Goal: Transaction & Acquisition: Purchase product/service

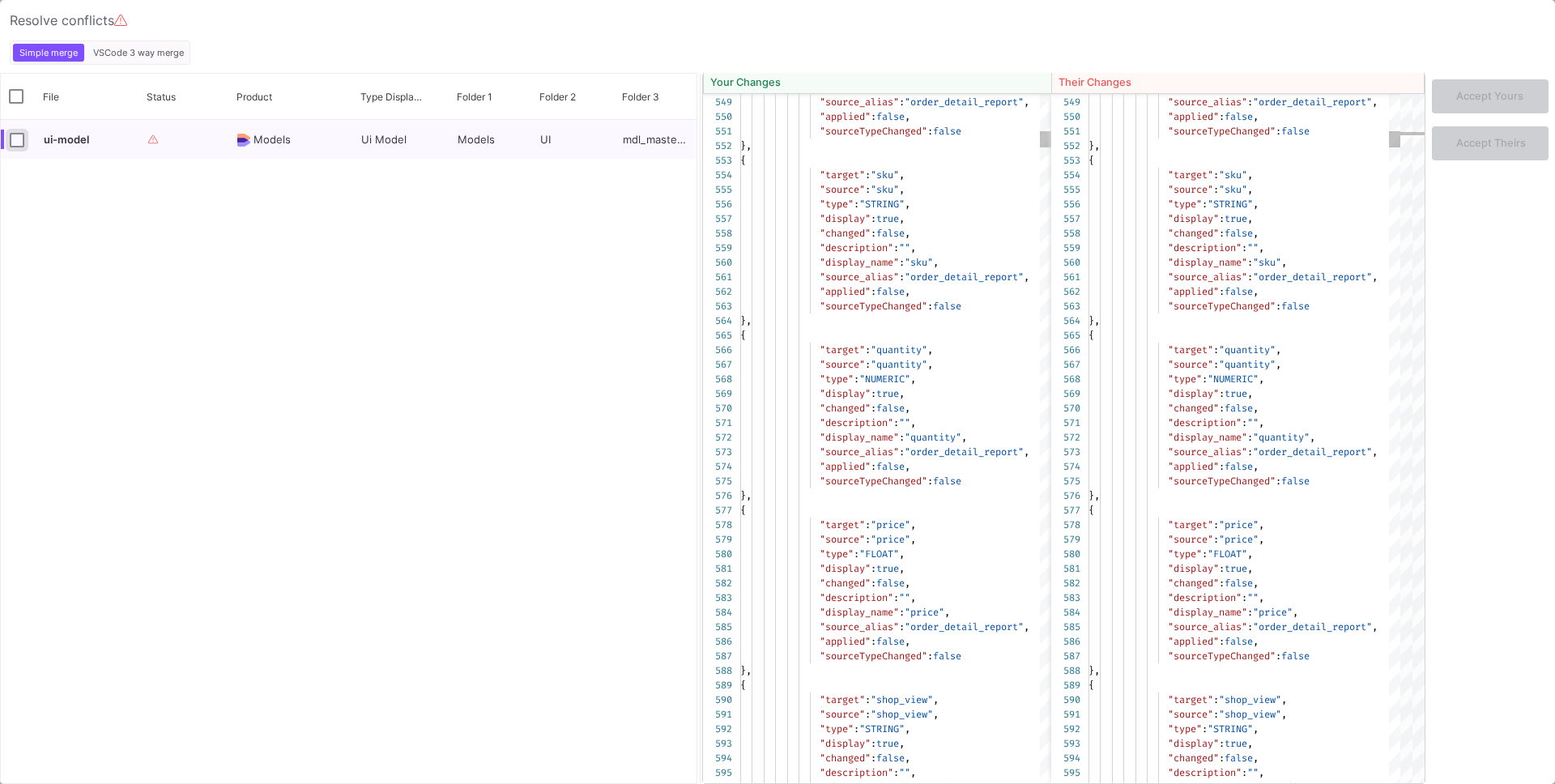
click at [17, 144] on input "Press Space to toggle row selection (unchecked)" at bounding box center [17, 140] width 15 height 15
checkbox input "true"
click at [1488, 149] on button "Accept Theirs" at bounding box center [1489, 141] width 117 height 34
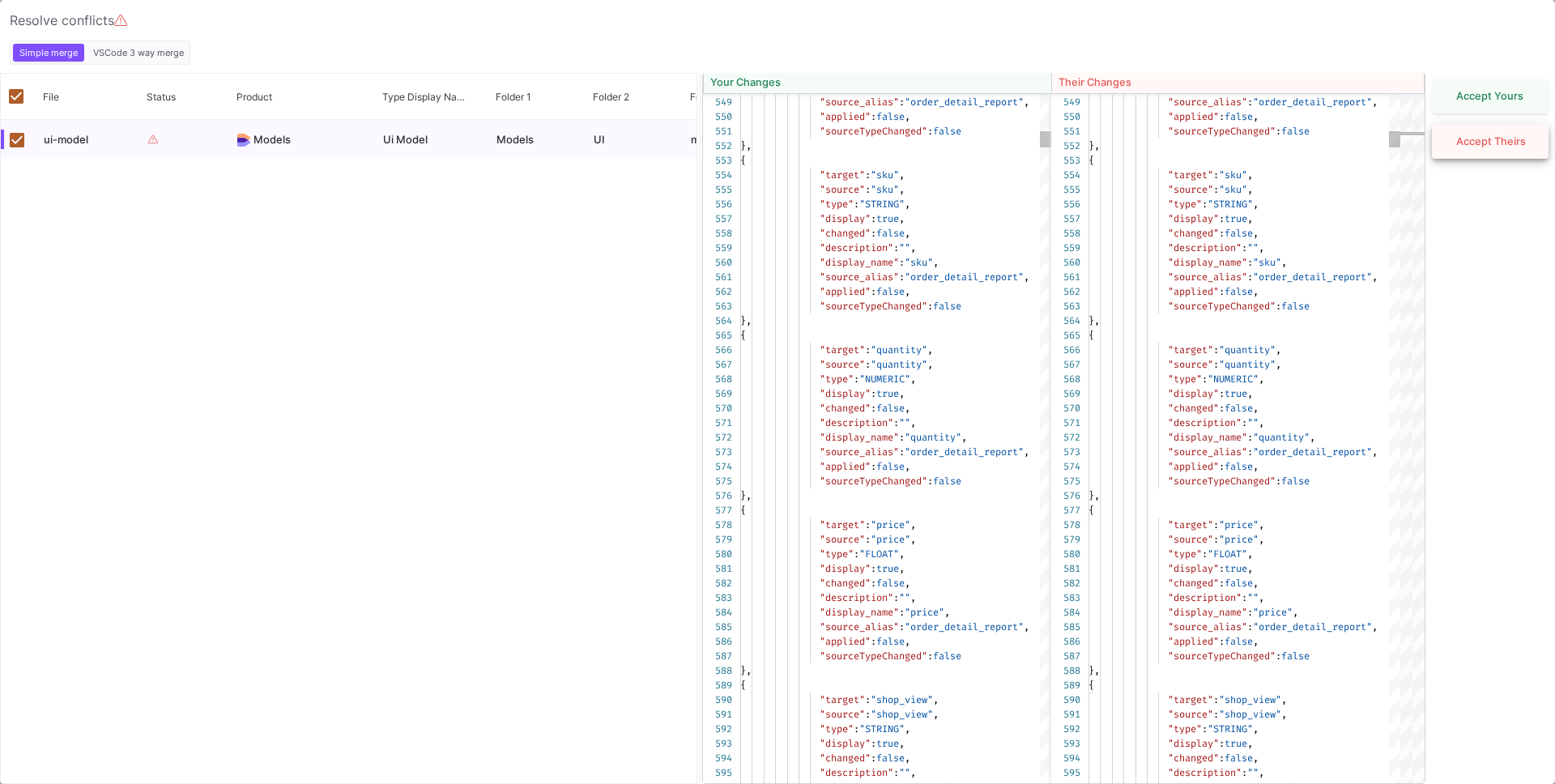
checkbox input "false"
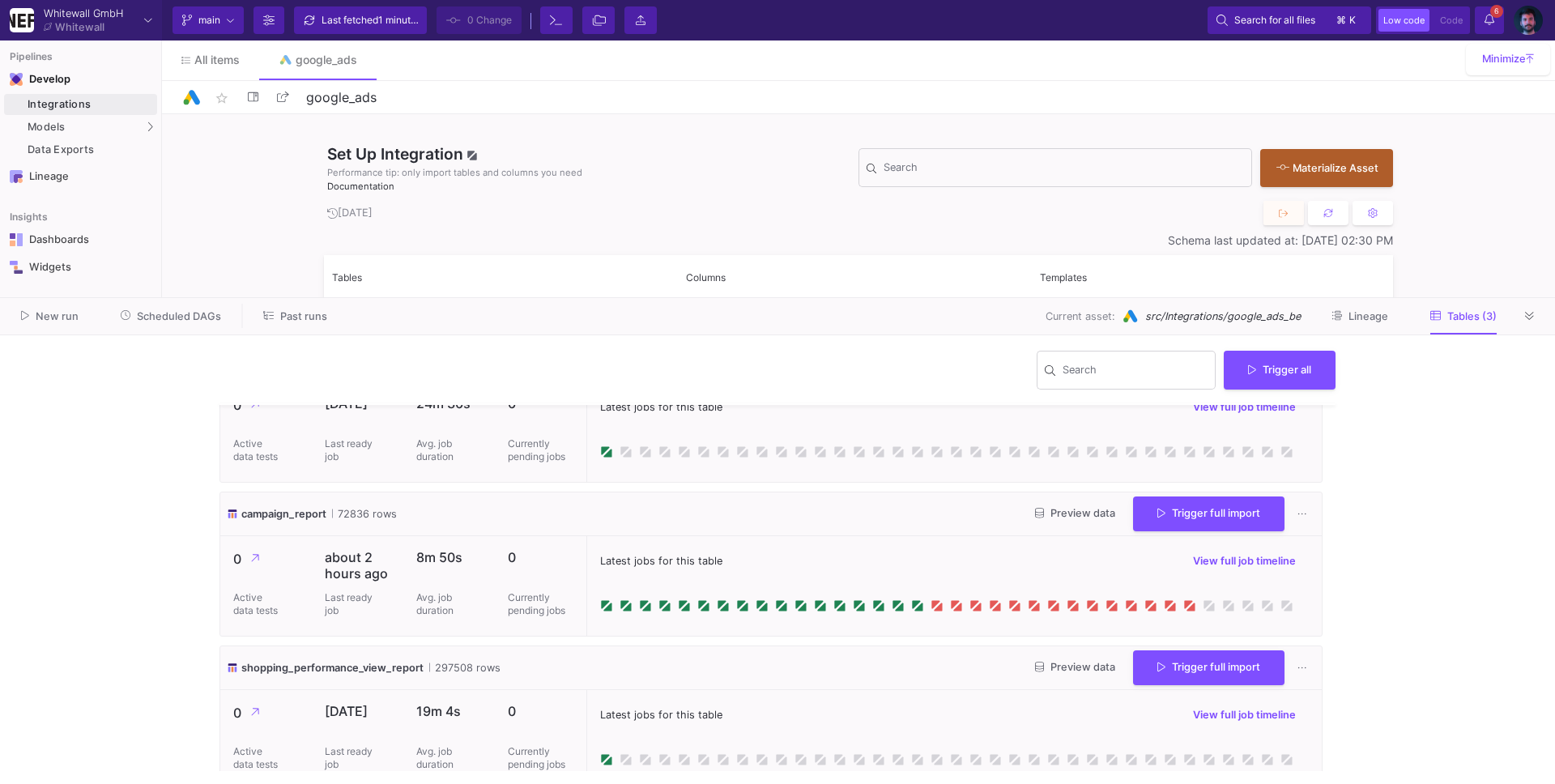
scroll to position [87, 0]
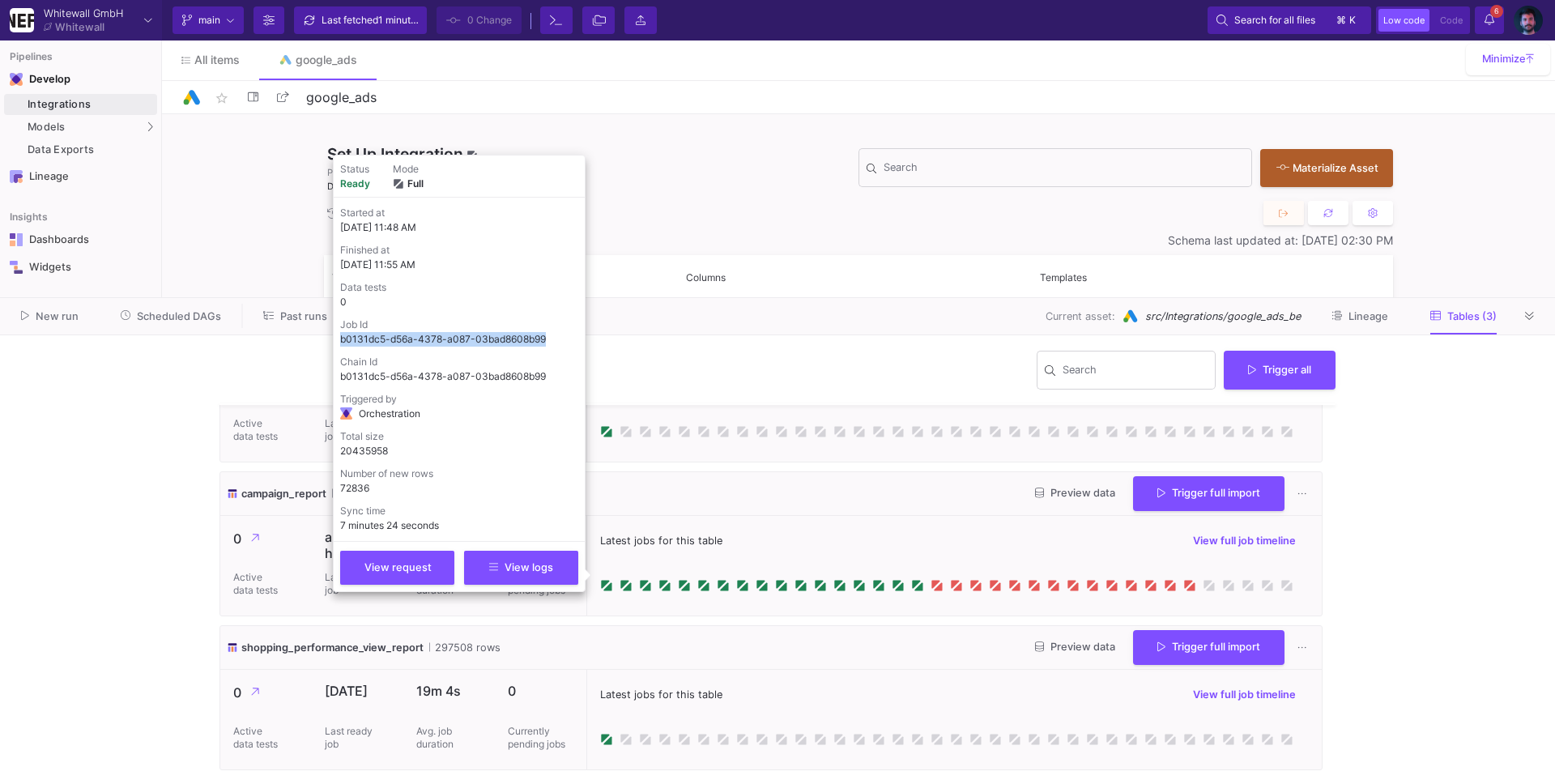
drag, startPoint x: 548, startPoint y: 336, endPoint x: 334, endPoint y: 338, distance: 214.0
click at [334, 338] on div "Status ready Mode full Started at [DATE] 11:48 AM Finished at [DATE] 11:55 AM D…" at bounding box center [459, 373] width 252 height 437
copy p "b0131dc5-d56a-4378-a087-03bad8608b99"
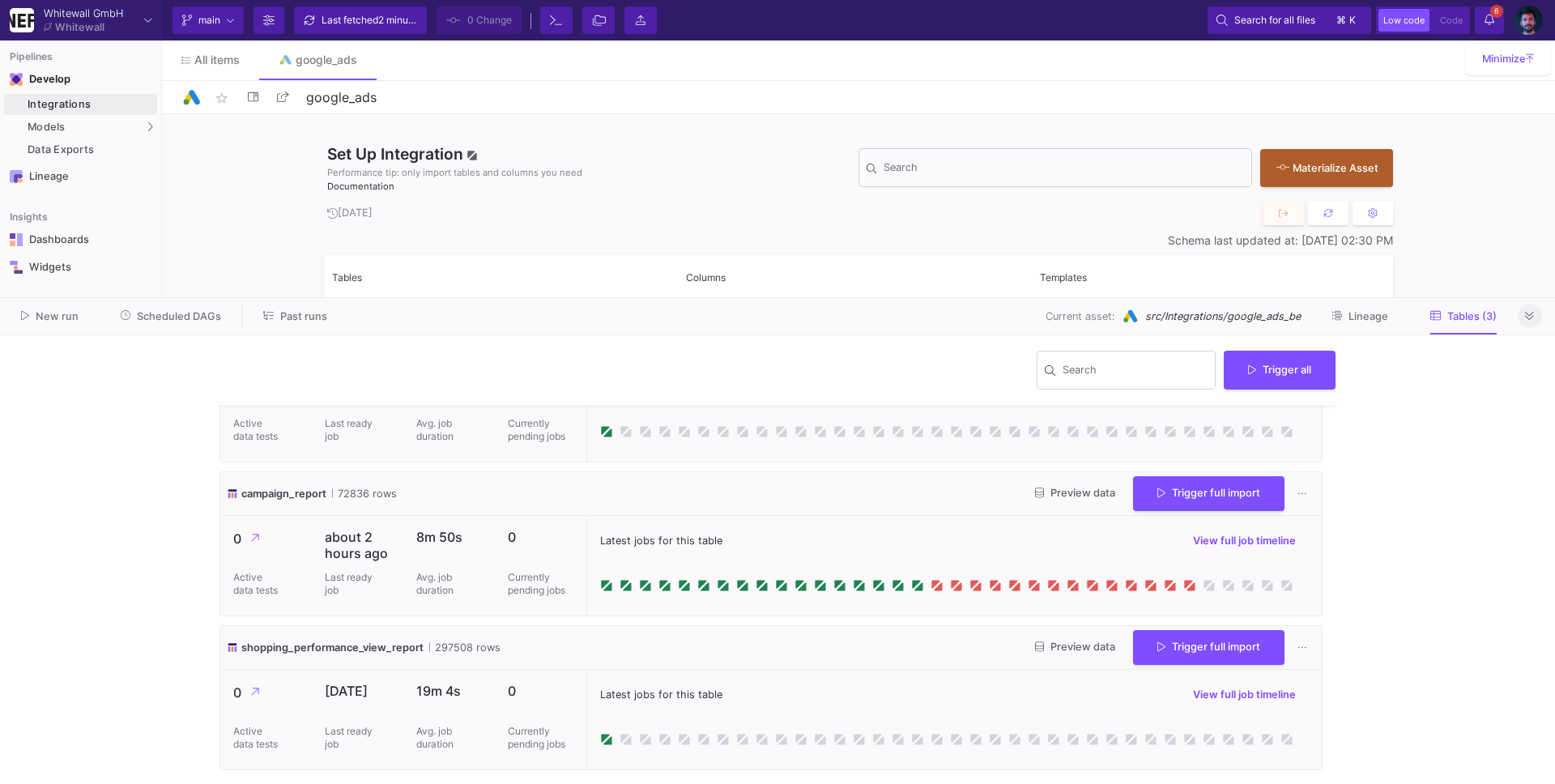
click at [1523, 316] on button at bounding box center [1529, 315] width 24 height 24
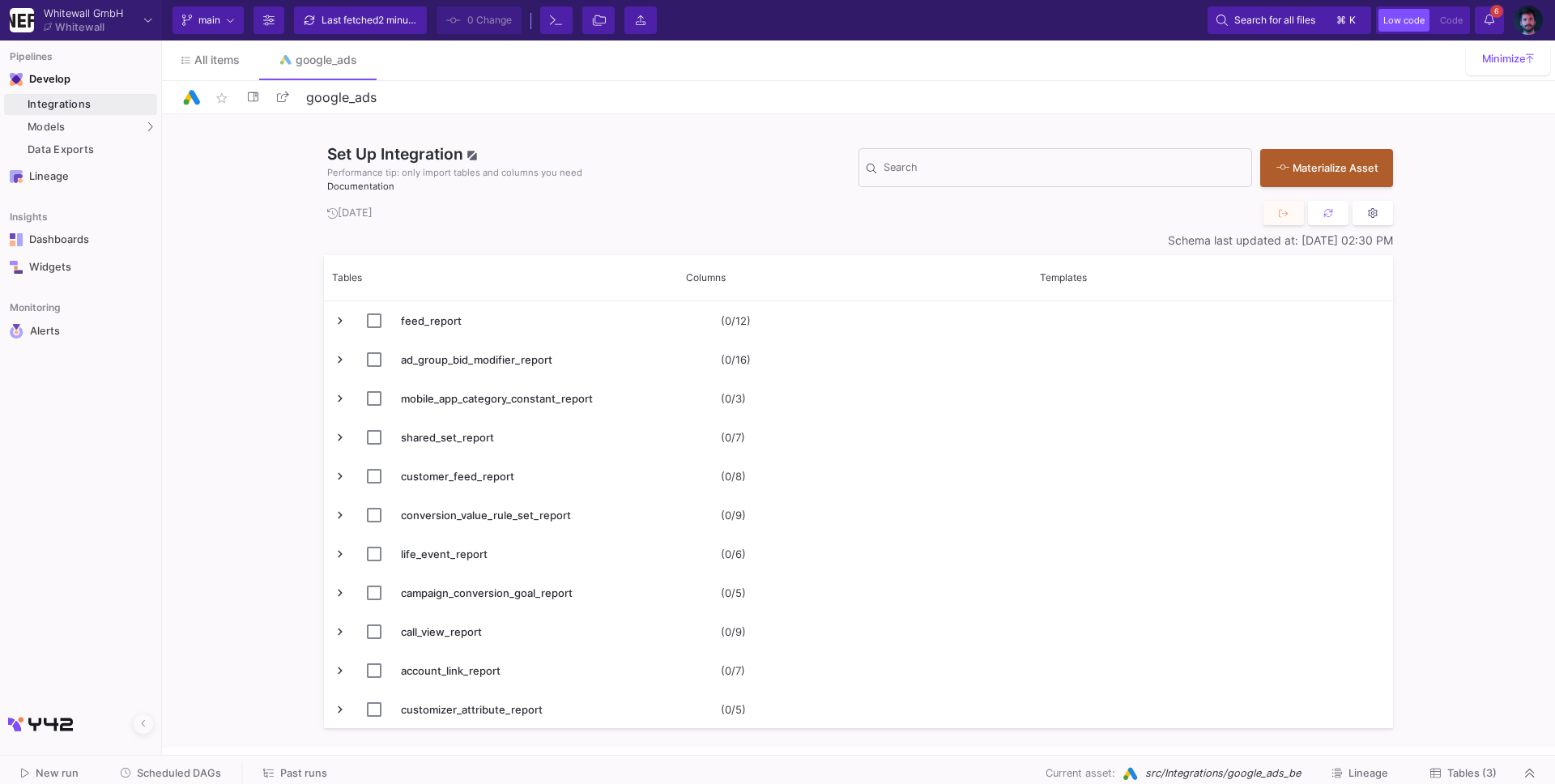
click at [1372, 210] on icon at bounding box center [1372, 213] width 11 height 11
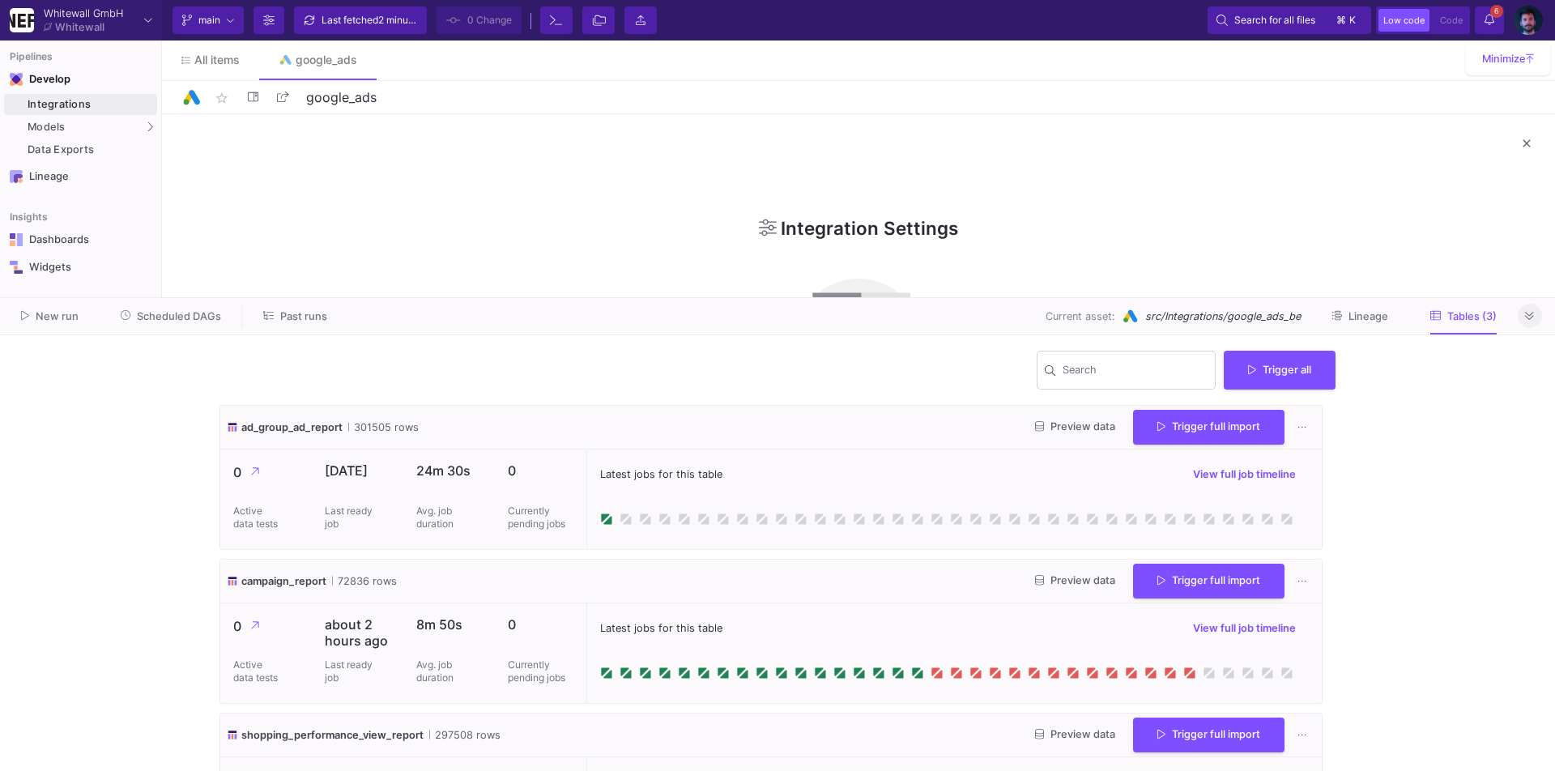
click at [1523, 313] on button at bounding box center [1529, 315] width 24 height 24
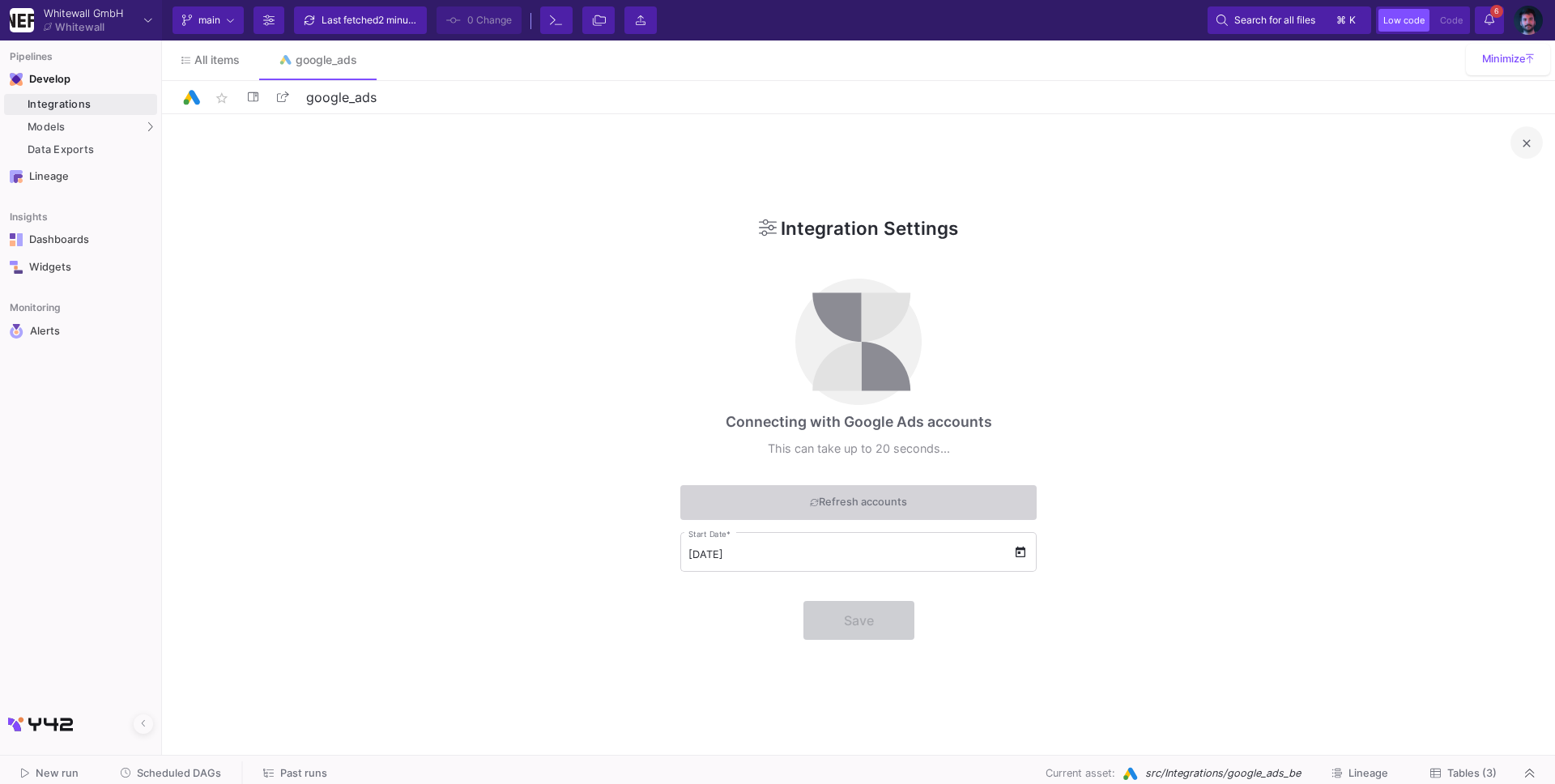
click at [1525, 138] on mat-icon "close" at bounding box center [1526, 143] width 19 height 19
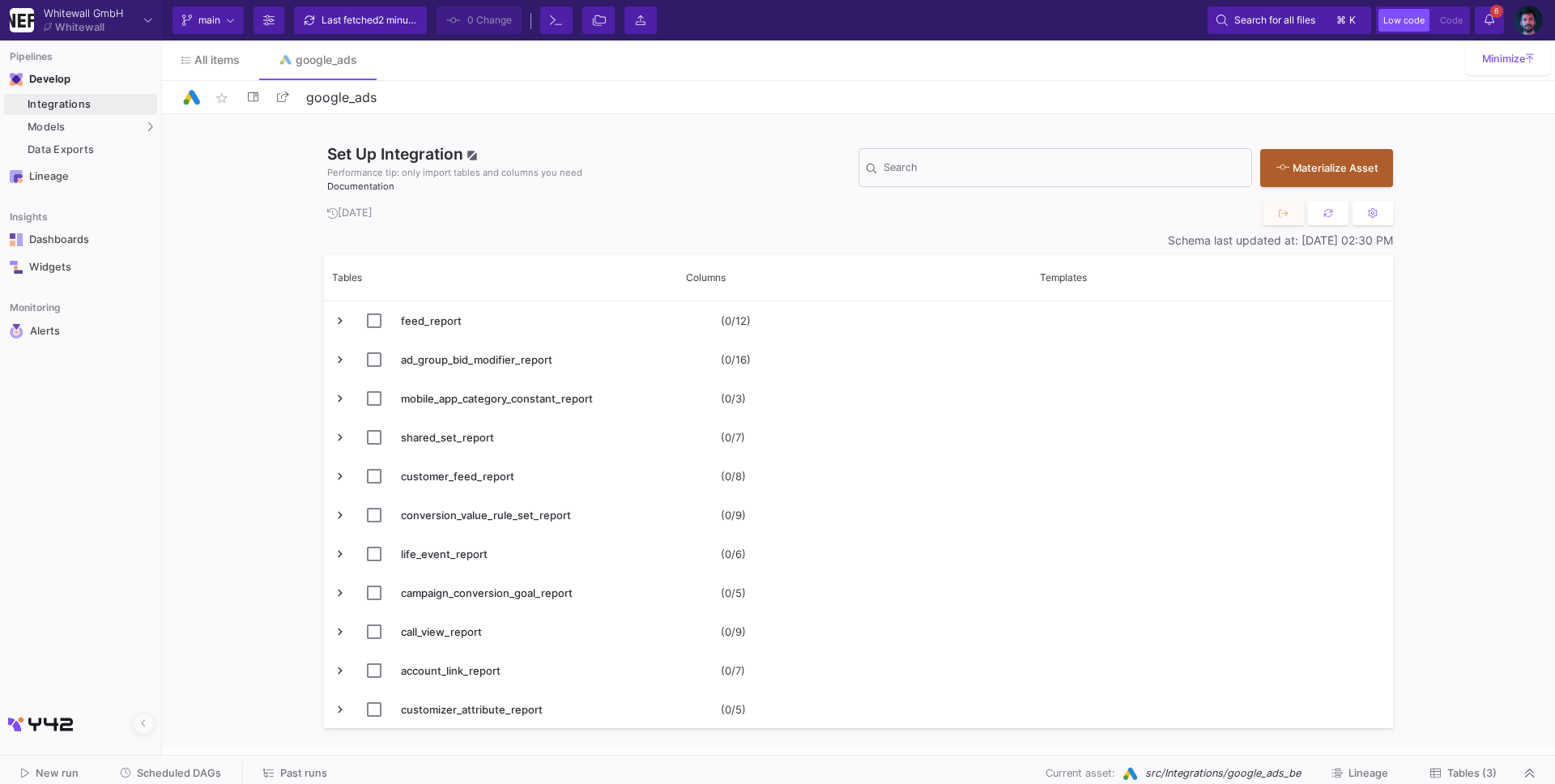
click at [1485, 770] on span "Tables (3)" at bounding box center [1472, 772] width 50 height 12
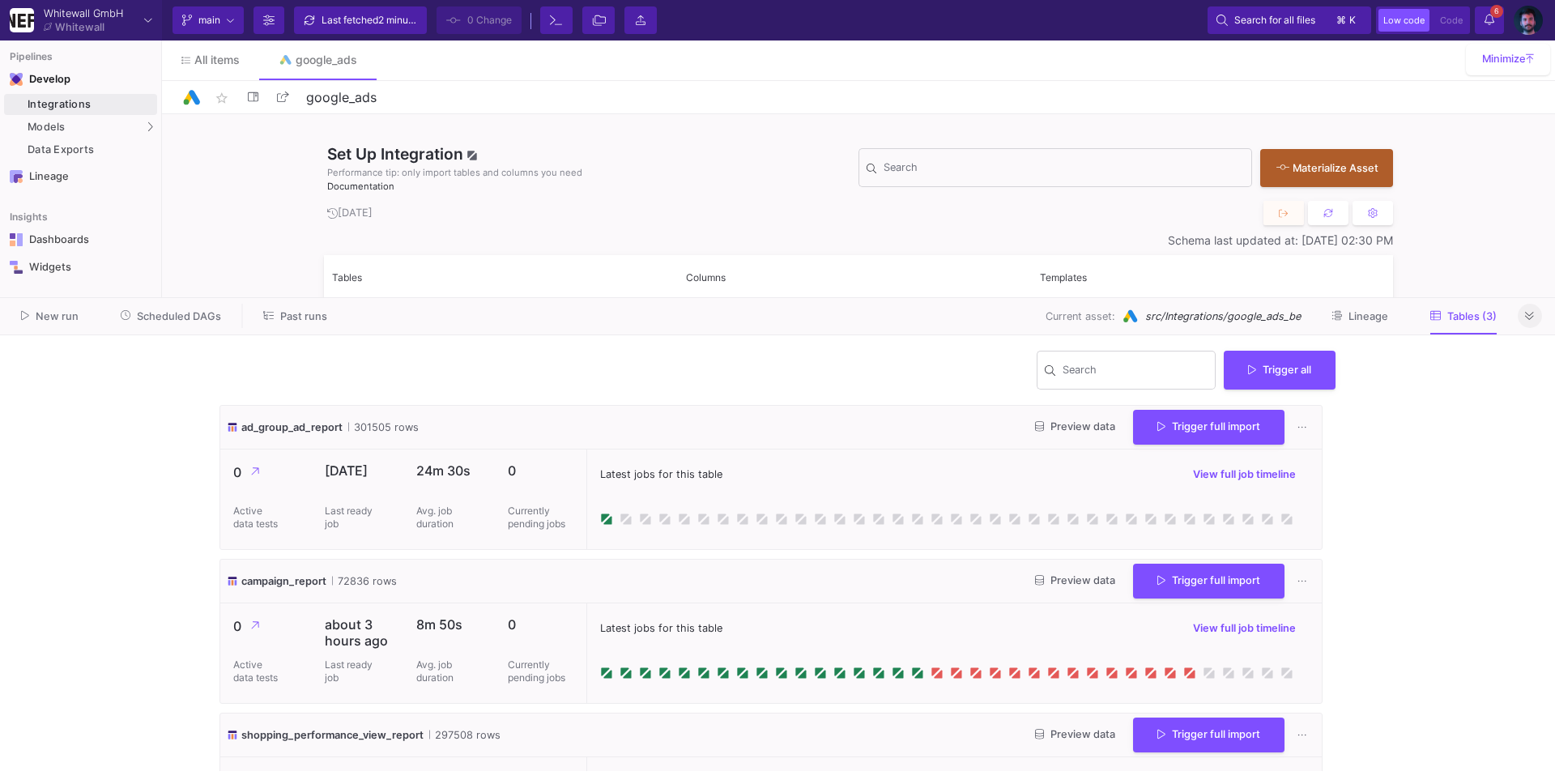
click at [1531, 321] on fa-icon at bounding box center [1529, 316] width 9 height 12
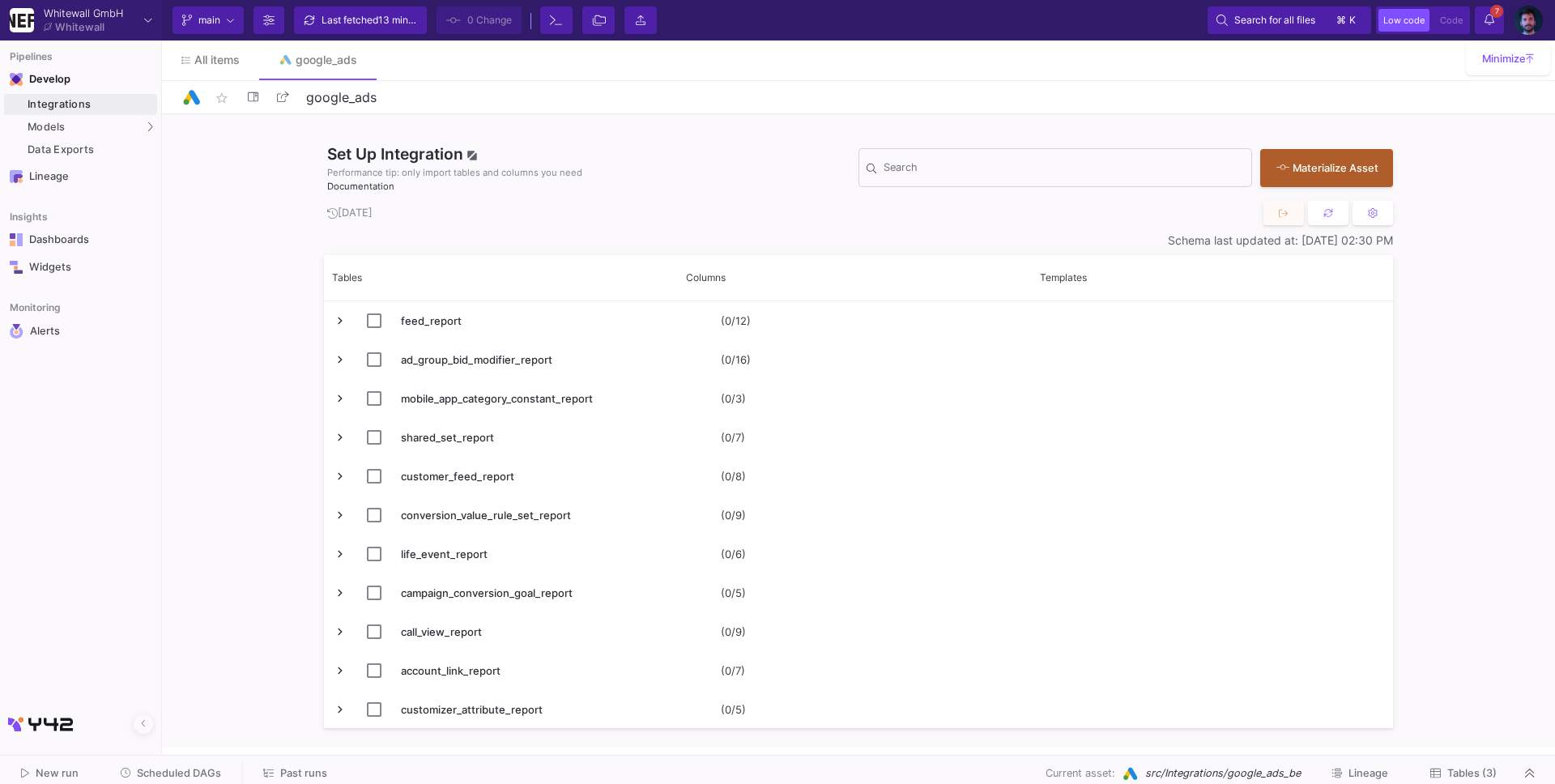
click at [90, 102] on div "Integrations" at bounding box center [90, 105] width 125 height 13
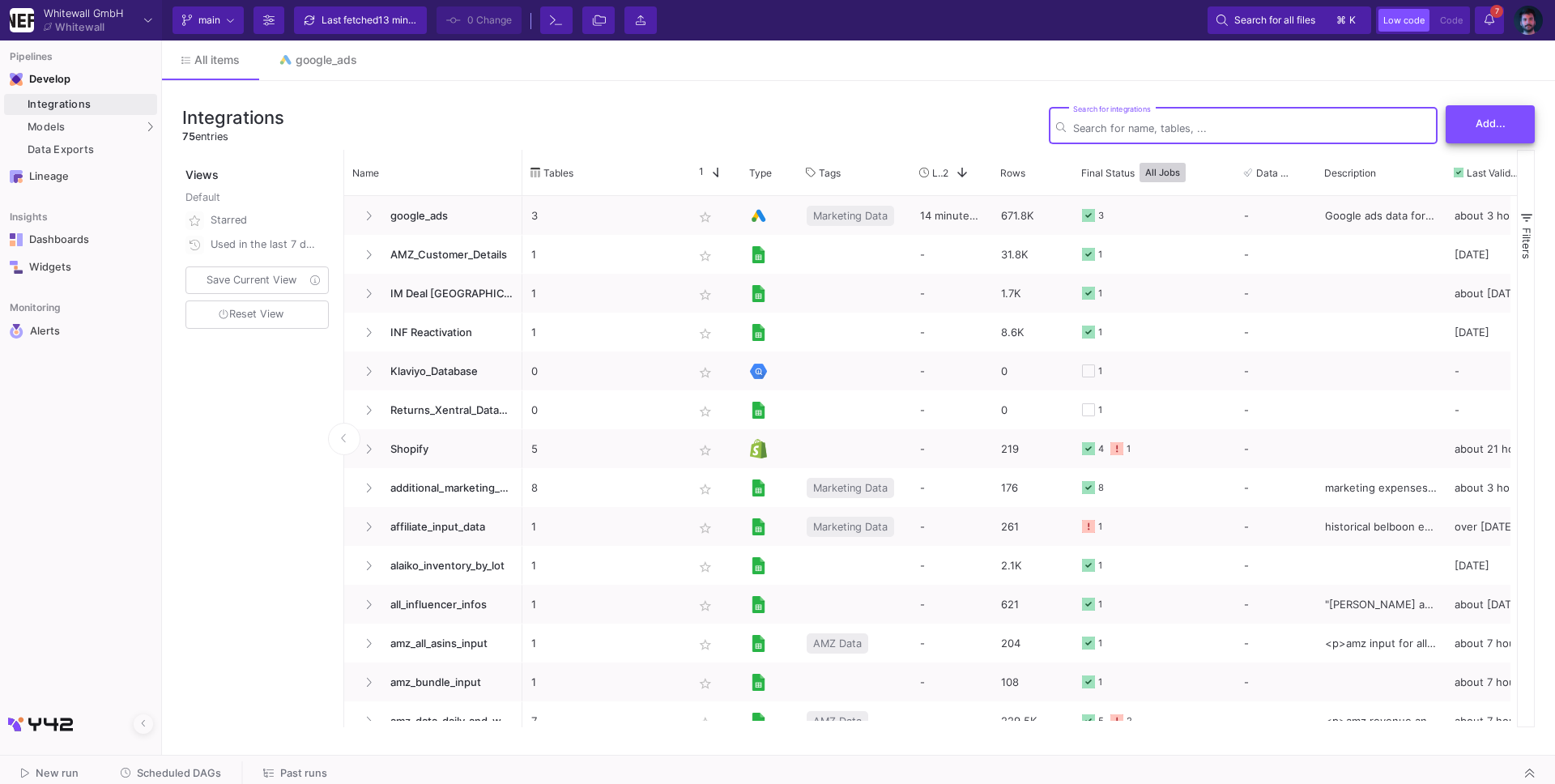
click at [1474, 118] on button "Add..." at bounding box center [1489, 124] width 89 height 38
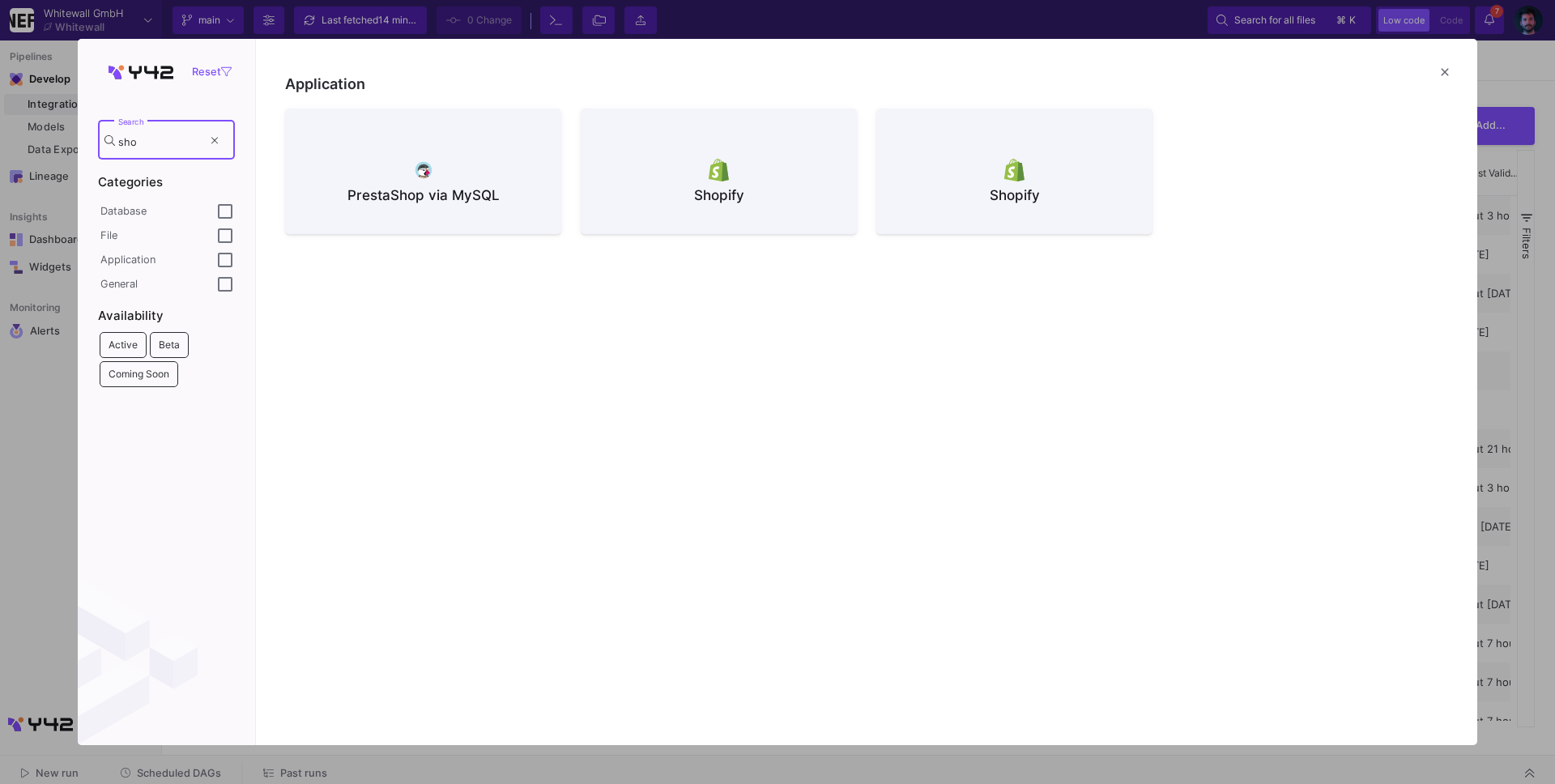
type input "sho"
click at [1436, 68] on mat-icon "close" at bounding box center [1444, 71] width 19 height 19
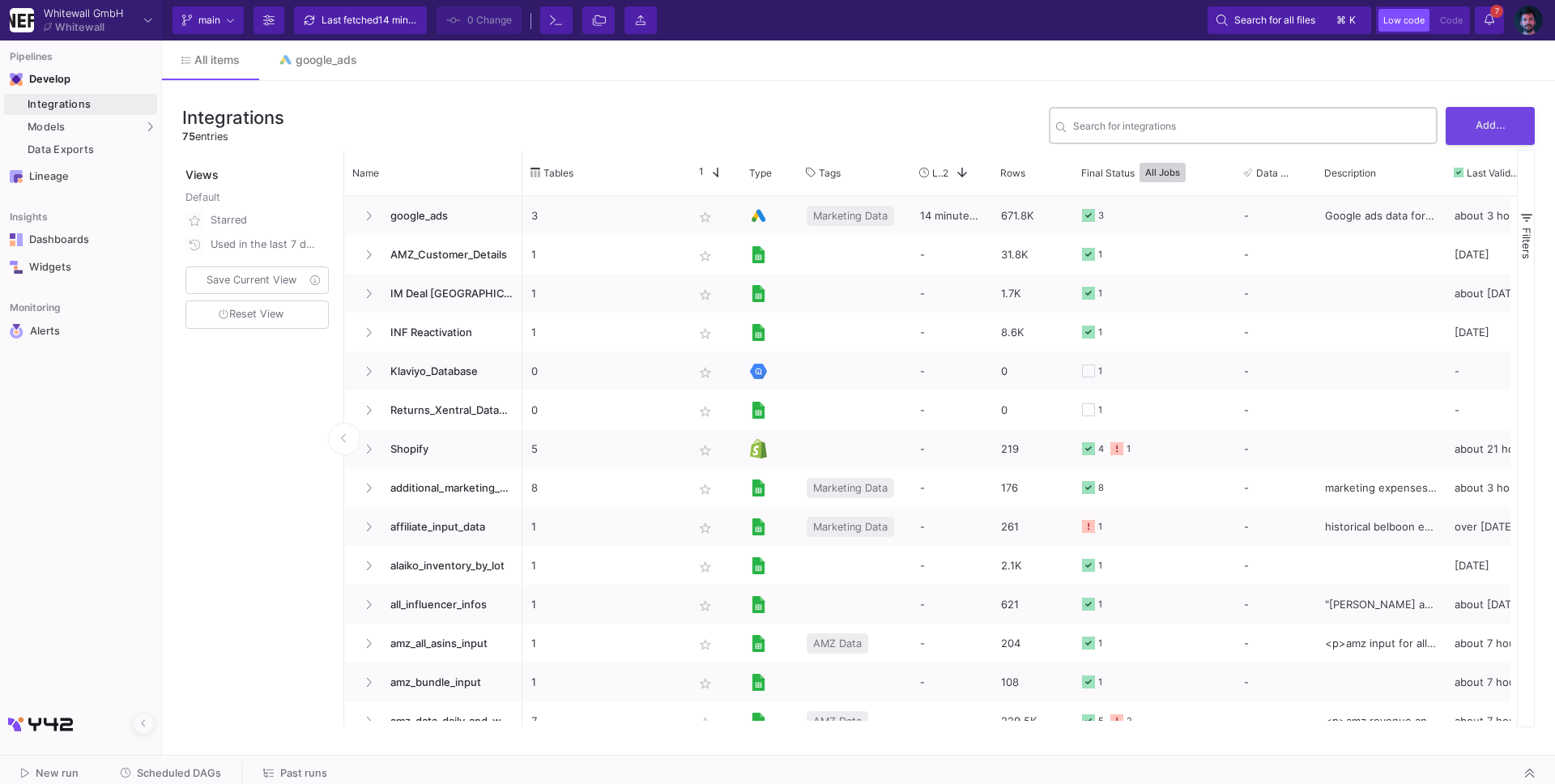
click at [1133, 129] on input "Search for integrations" at bounding box center [1251, 128] width 357 height 12
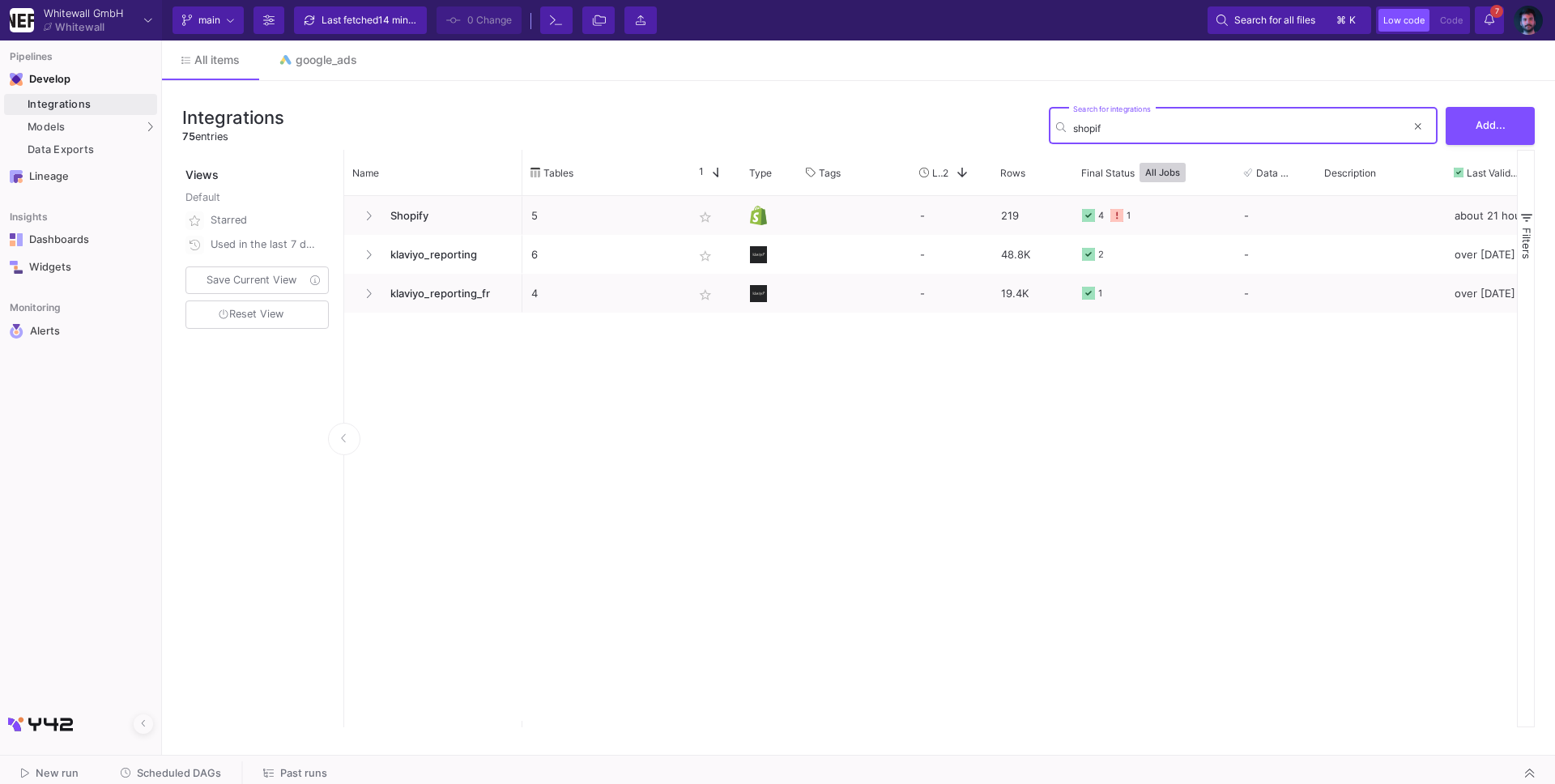
type input "shopif"
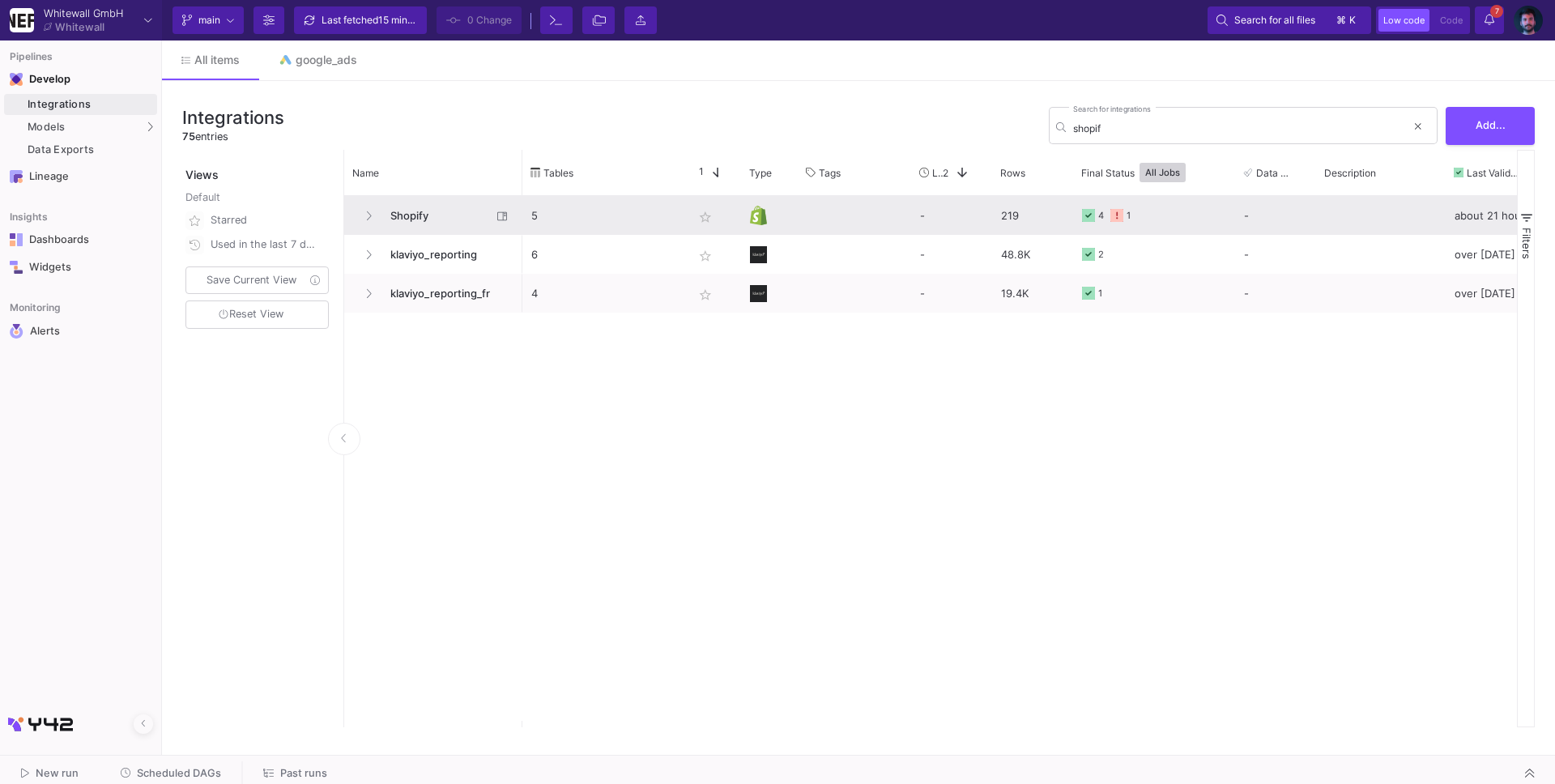
click at [405, 212] on span "Shopify" at bounding box center [436, 216] width 111 height 38
